Goal: Entertainment & Leisure: Consume media (video, audio)

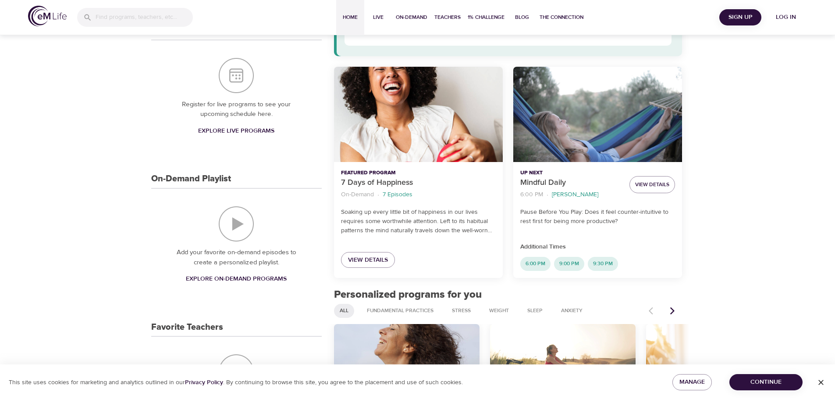
scroll to position [219, 0]
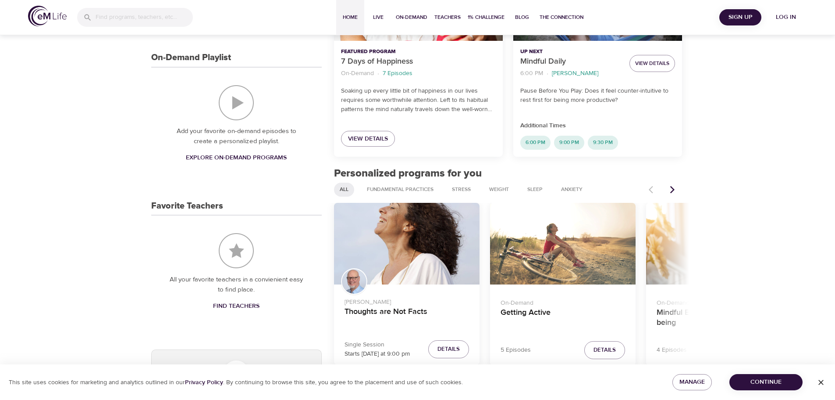
click at [674, 188] on icon "Next items" at bounding box center [672, 189] width 9 height 9
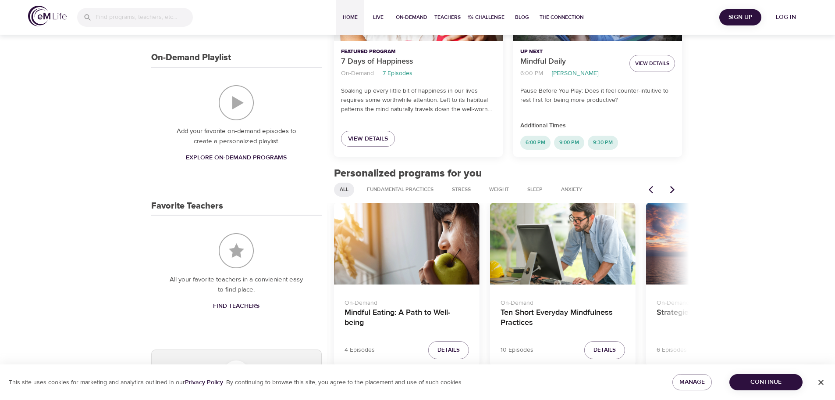
click at [674, 188] on icon "Next items" at bounding box center [672, 189] width 9 height 9
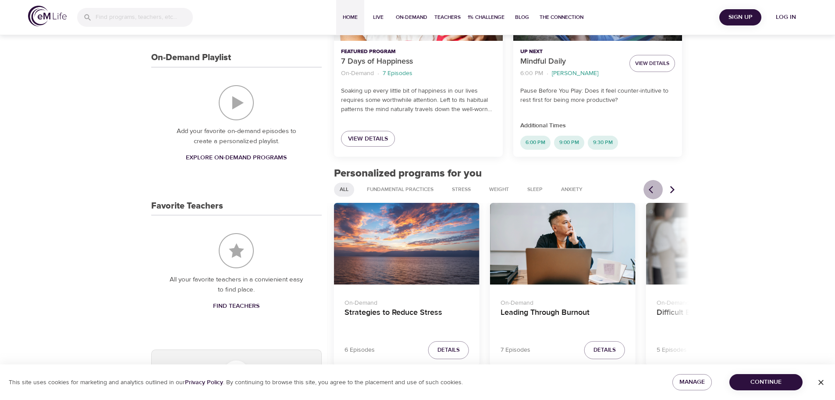
click at [652, 185] on icon "Previous items" at bounding box center [653, 189] width 9 height 9
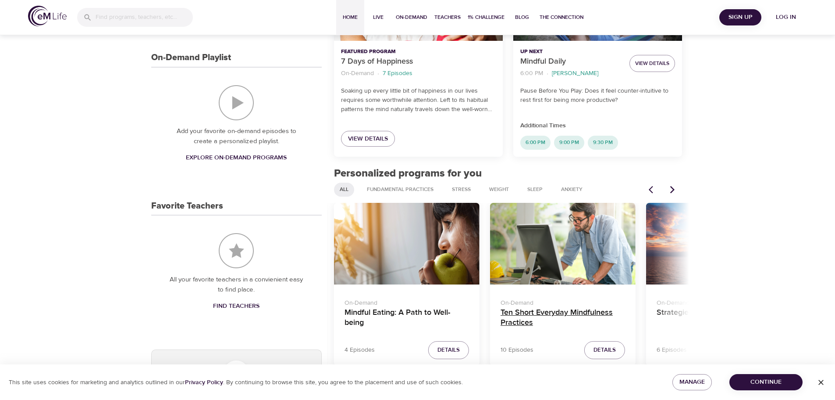
click at [538, 318] on h4 "Ten Short Everyday Mindfulness Practices" at bounding box center [563, 317] width 125 height 21
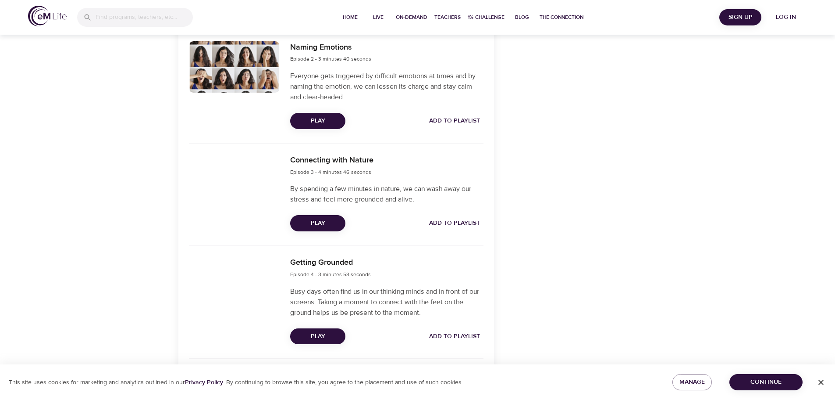
scroll to position [439, 0]
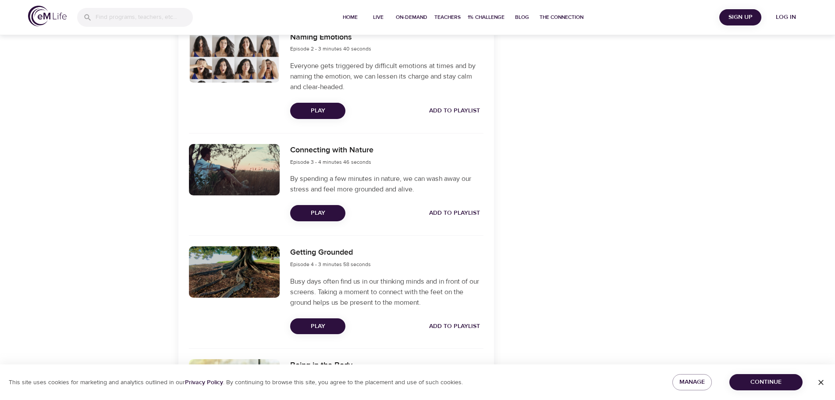
click at [318, 209] on span "Play" at bounding box center [317, 212] width 41 height 11
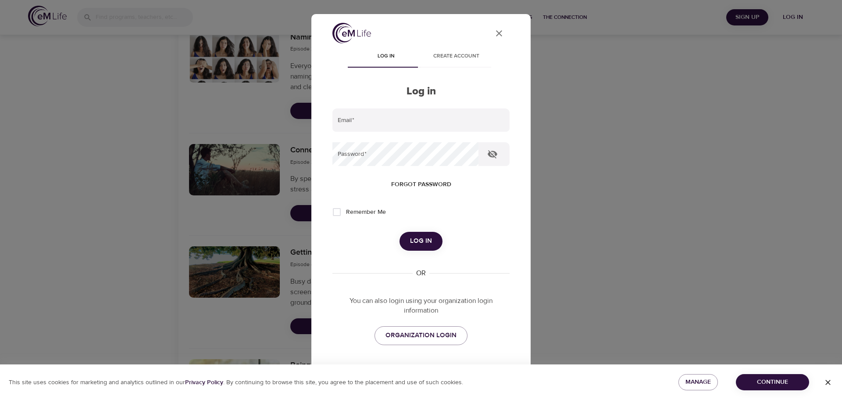
type input "[PERSON_NAME][EMAIL_ADDRESS][DOMAIN_NAME]"
click at [429, 242] on button "Log in" at bounding box center [421, 241] width 43 height 18
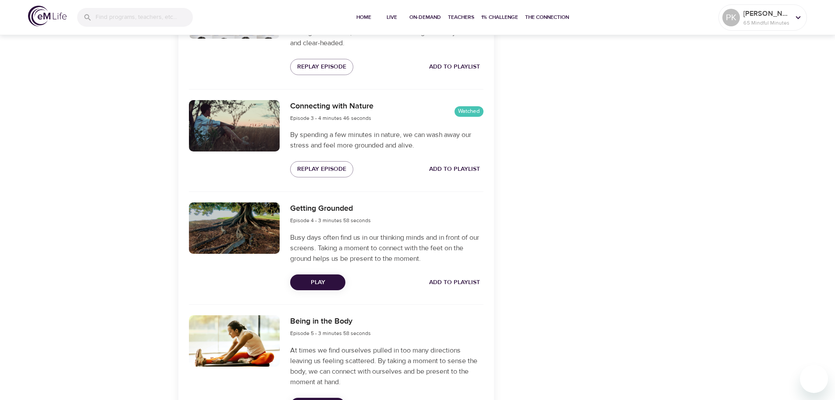
scroll to position [526, 0]
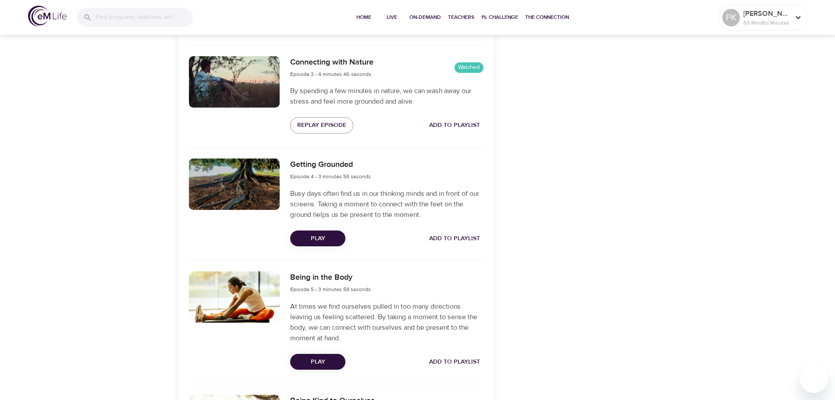
click at [316, 239] on span "Play" at bounding box center [317, 238] width 41 height 11
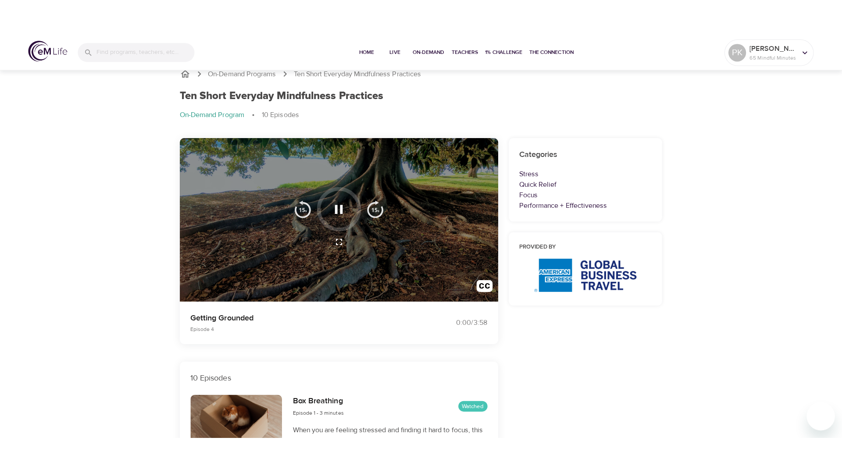
scroll to position [0, 0]
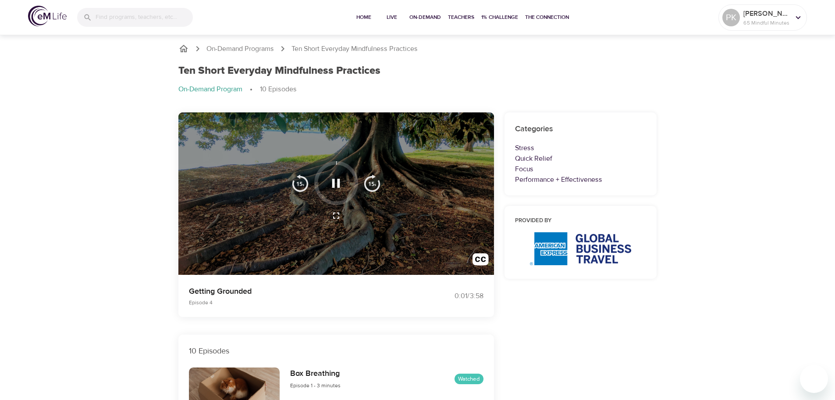
click at [334, 214] on icon "button" at bounding box center [336, 215] width 6 height 6
